Goal: Task Accomplishment & Management: Manage account settings

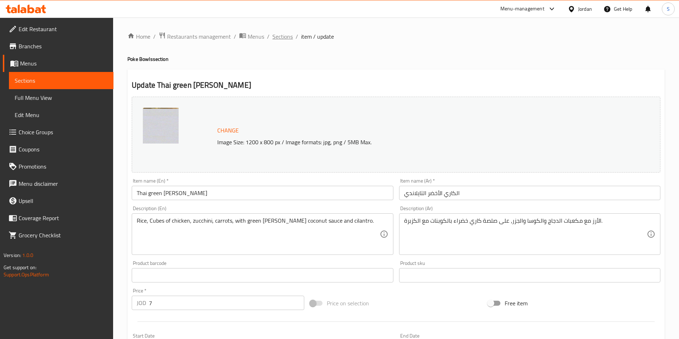
click at [278, 38] on span "Sections" at bounding box center [282, 36] width 20 height 9
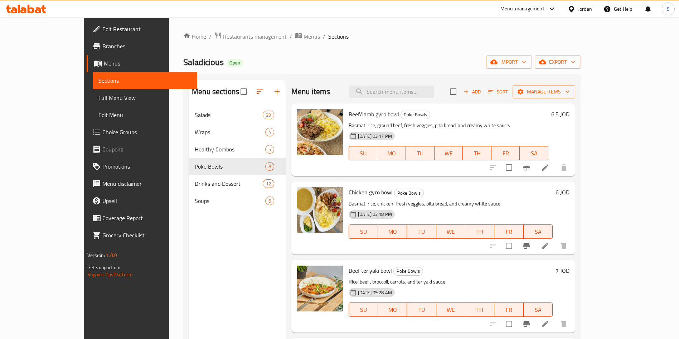
click at [207, 45] on div "Home / Restaurants management / Menus / Sections Saladicious Open import export…" at bounding box center [382, 228] width 398 height 393
click at [223, 35] on span "Restaurants management" at bounding box center [255, 36] width 64 height 9
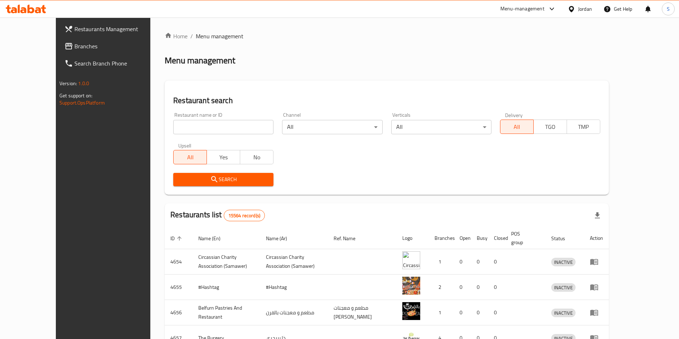
click at [198, 130] on input "search" at bounding box center [223, 127] width 100 height 14
type input "ali kitchen"
click at [210, 180] on icon "submit" at bounding box center [214, 179] width 9 height 9
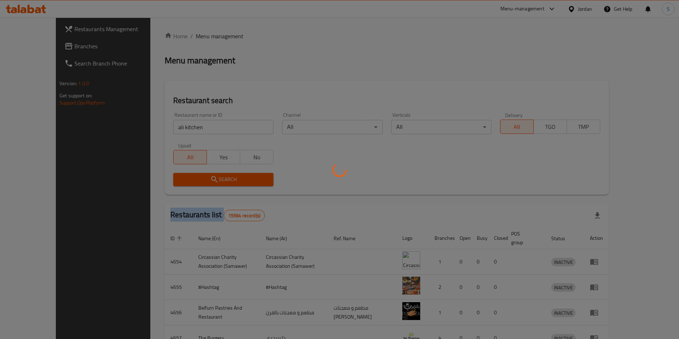
click at [191, 180] on div at bounding box center [339, 169] width 679 height 339
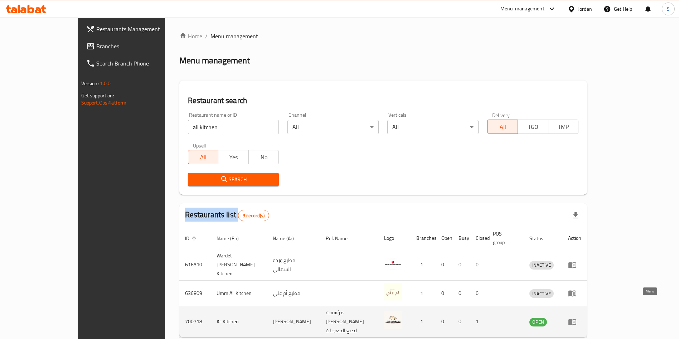
click at [577, 317] on icon "enhanced table" at bounding box center [572, 321] width 9 height 9
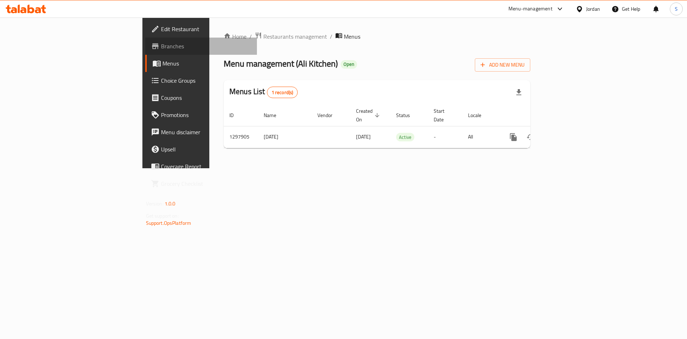
click at [161, 50] on span "Branches" at bounding box center [206, 46] width 91 height 9
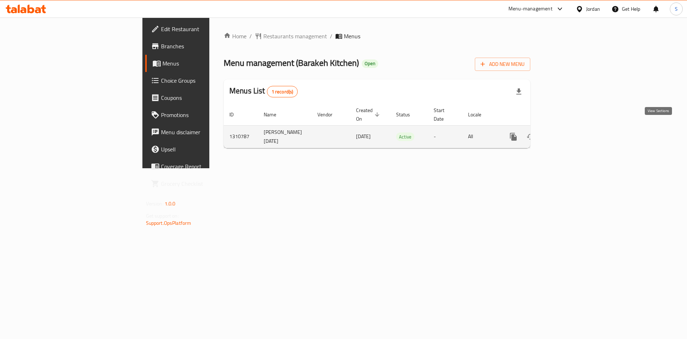
click at [574, 129] on div "enhanced table" at bounding box center [539, 136] width 69 height 17
click at [574, 129] on link "enhanced table" at bounding box center [565, 136] width 17 height 17
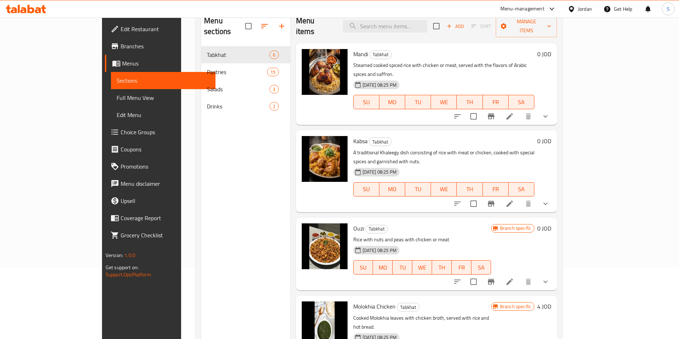
scroll to position [47, 0]
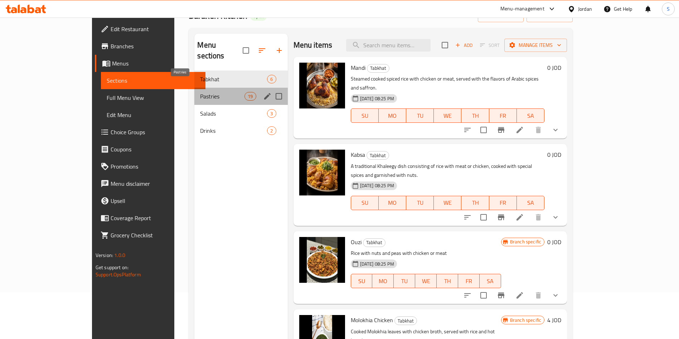
click at [200, 92] on span "Pastries" at bounding box center [222, 96] width 44 height 9
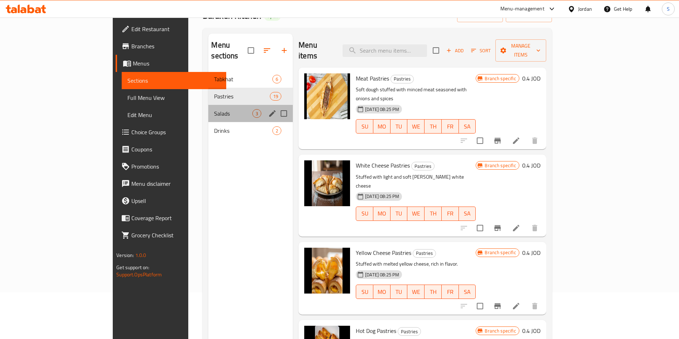
click at [208, 105] on div "Salads 3" at bounding box center [250, 113] width 84 height 17
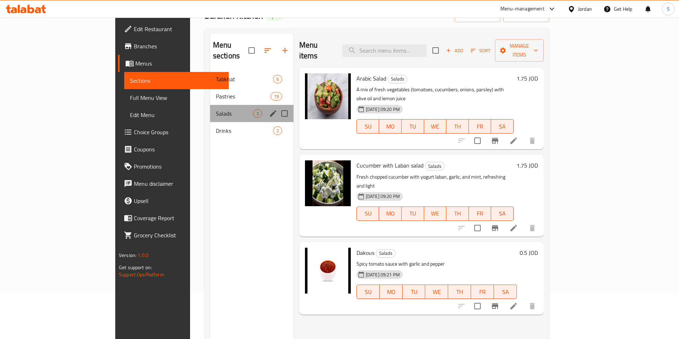
click at [210, 107] on div "Salads 3" at bounding box center [251, 113] width 83 height 17
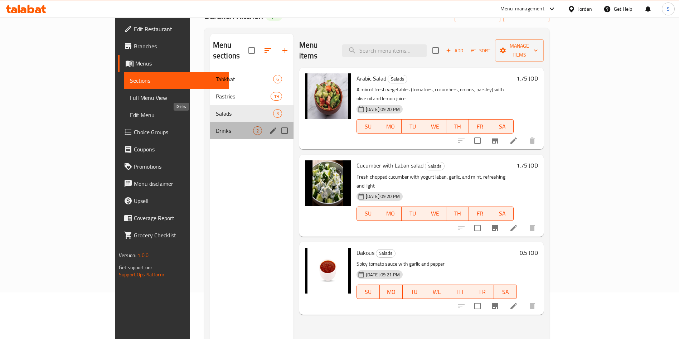
click at [216, 126] on span "Drinks" at bounding box center [234, 130] width 37 height 9
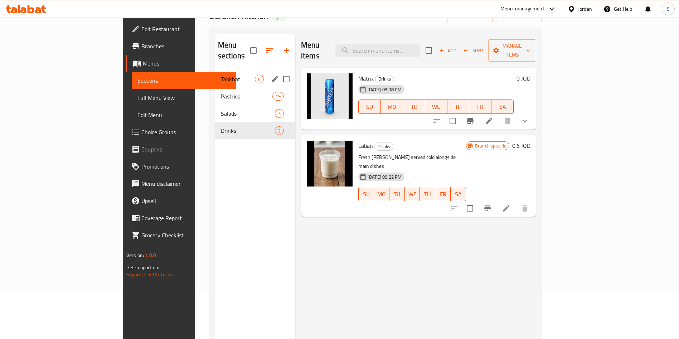
click at [215, 73] on div "Tabkhat 6" at bounding box center [255, 79] width 80 height 17
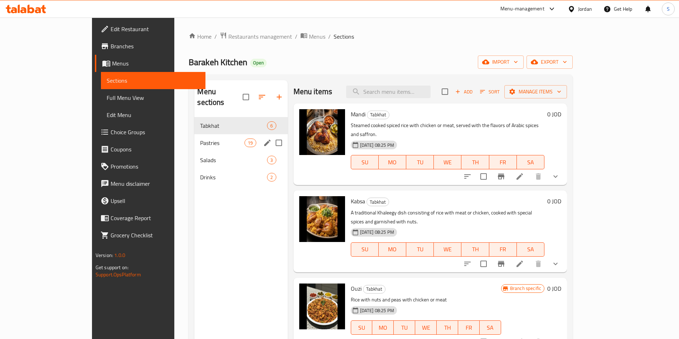
click at [200, 139] on span "Pastries" at bounding box center [222, 143] width 44 height 9
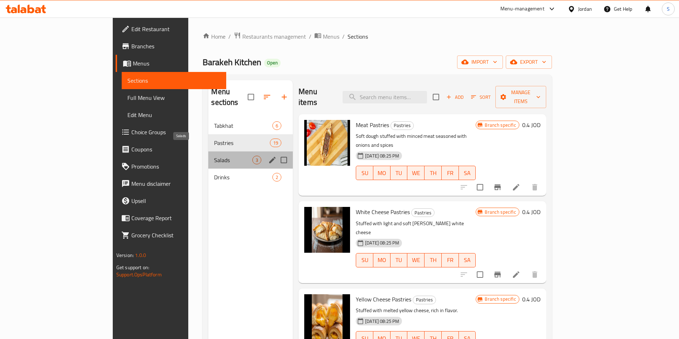
click at [214, 156] on span "Salads" at bounding box center [233, 160] width 38 height 9
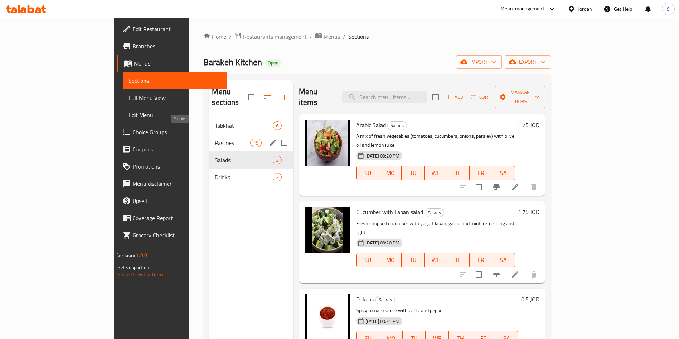
click at [215, 139] on span "Pastries" at bounding box center [232, 143] width 35 height 9
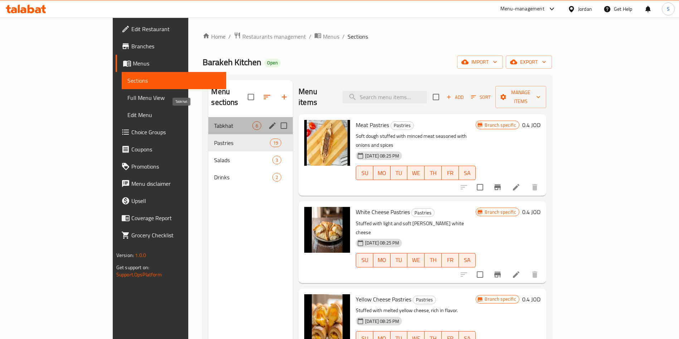
click at [214, 121] on span "Tabkhat" at bounding box center [233, 125] width 38 height 9
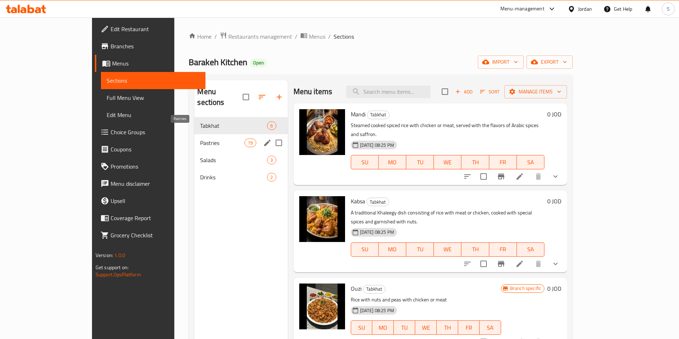
click at [200, 139] on span "Pastries" at bounding box center [222, 143] width 44 height 9
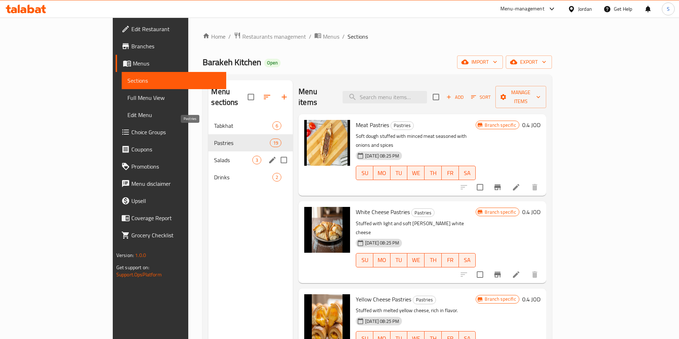
click at [214, 156] on span "Salads" at bounding box center [233, 160] width 38 height 9
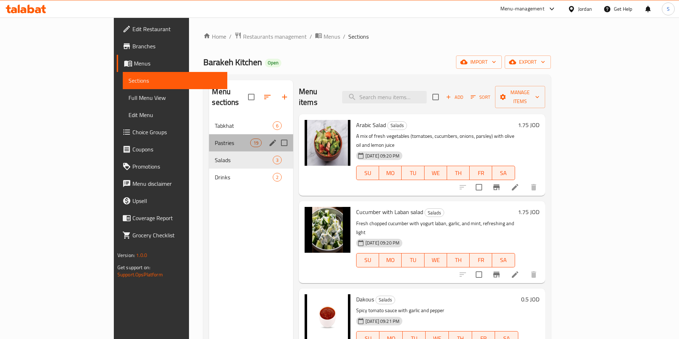
click at [209, 139] on div "Pastries 19" at bounding box center [251, 142] width 84 height 17
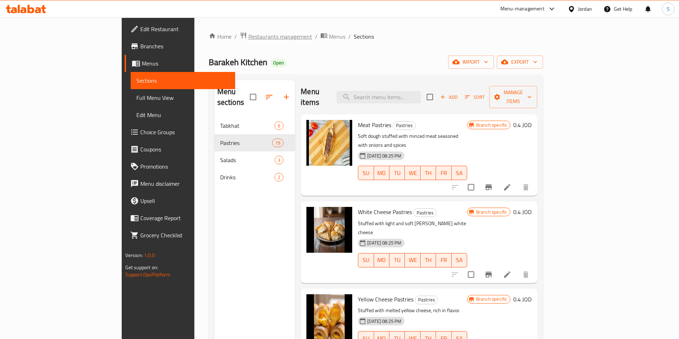
click at [248, 33] on span "Restaurants management" at bounding box center [280, 36] width 64 height 9
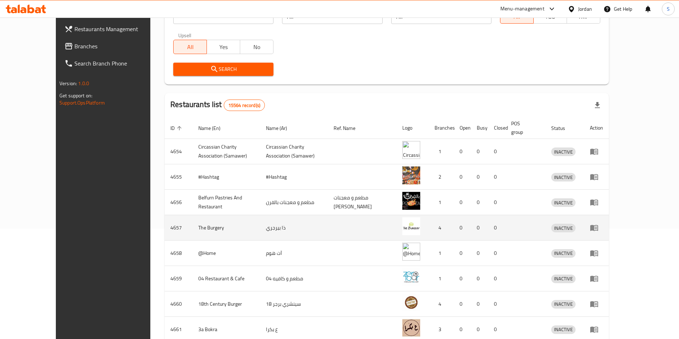
scroll to position [34, 0]
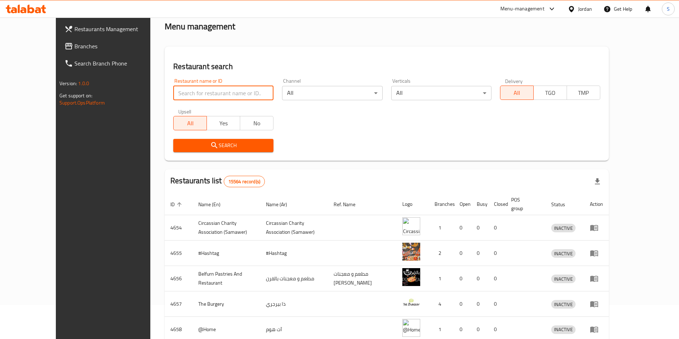
click at [173, 88] on input "search" at bounding box center [223, 93] width 100 height 14
type input "ق"
click at [194, 152] on button "Search" at bounding box center [223, 145] width 100 height 13
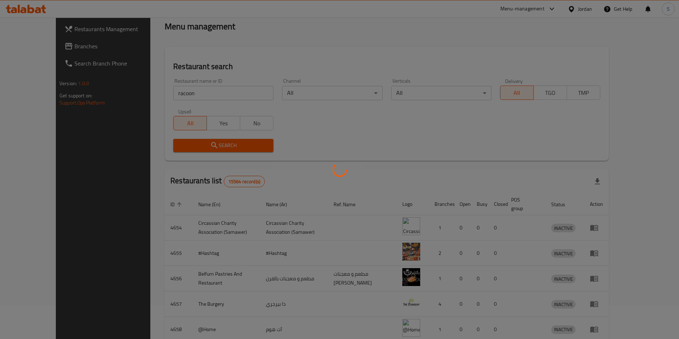
click at [194, 146] on div at bounding box center [339, 169] width 679 height 339
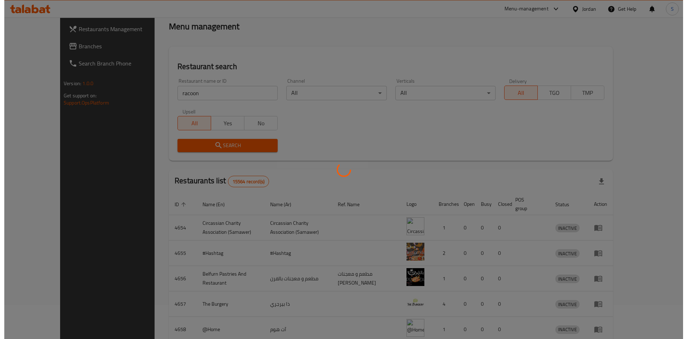
scroll to position [0, 0]
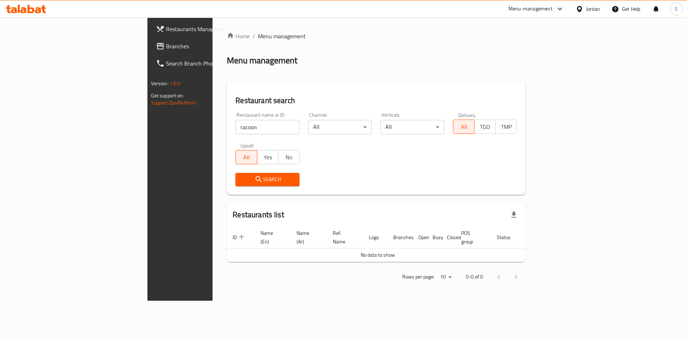
click at [236, 126] on input "racoon" at bounding box center [268, 127] width 64 height 14
drag, startPoint x: 161, startPoint y: 130, endPoint x: 148, endPoint y: 127, distance: 13.1
click at [236, 127] on input "rac" at bounding box center [268, 127] width 64 height 14
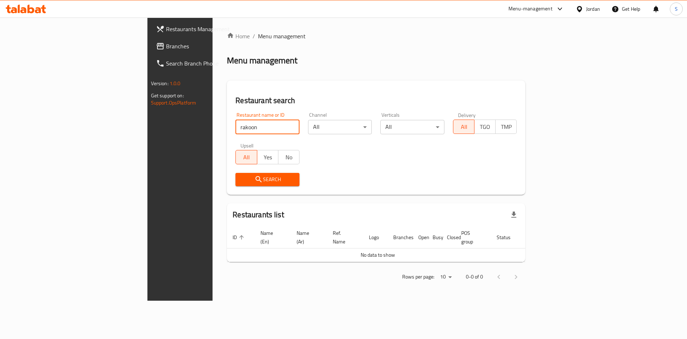
type input "rakoon"
click at [236, 185] on button "Search" at bounding box center [268, 179] width 64 height 13
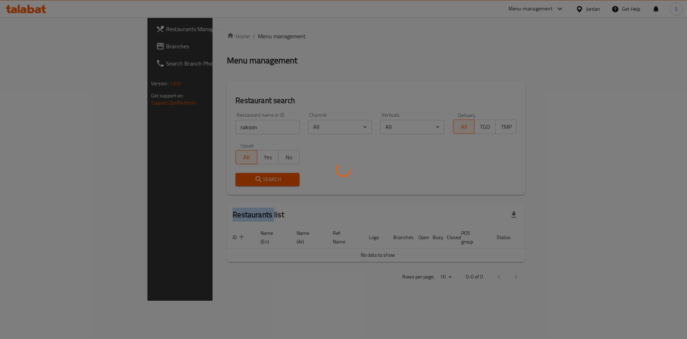
click at [183, 185] on div at bounding box center [343, 169] width 687 height 339
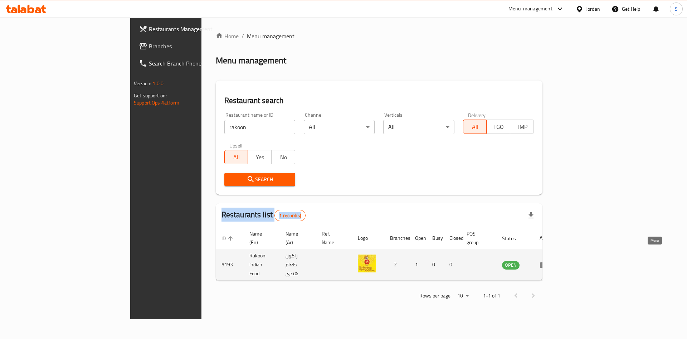
click at [548, 262] on icon "enhanced table" at bounding box center [544, 265] width 8 height 6
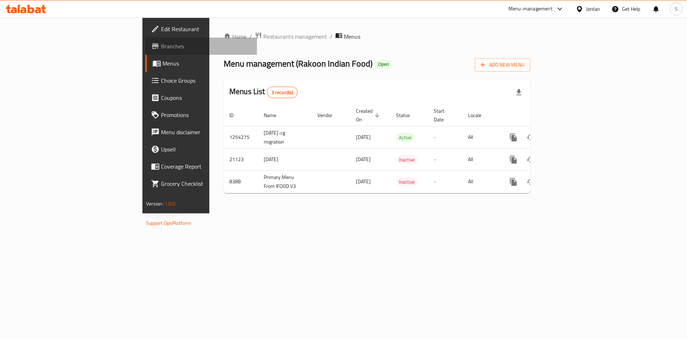
click at [161, 43] on span "Branches" at bounding box center [206, 46] width 91 height 9
